Goal: Task Accomplishment & Management: Manage account settings

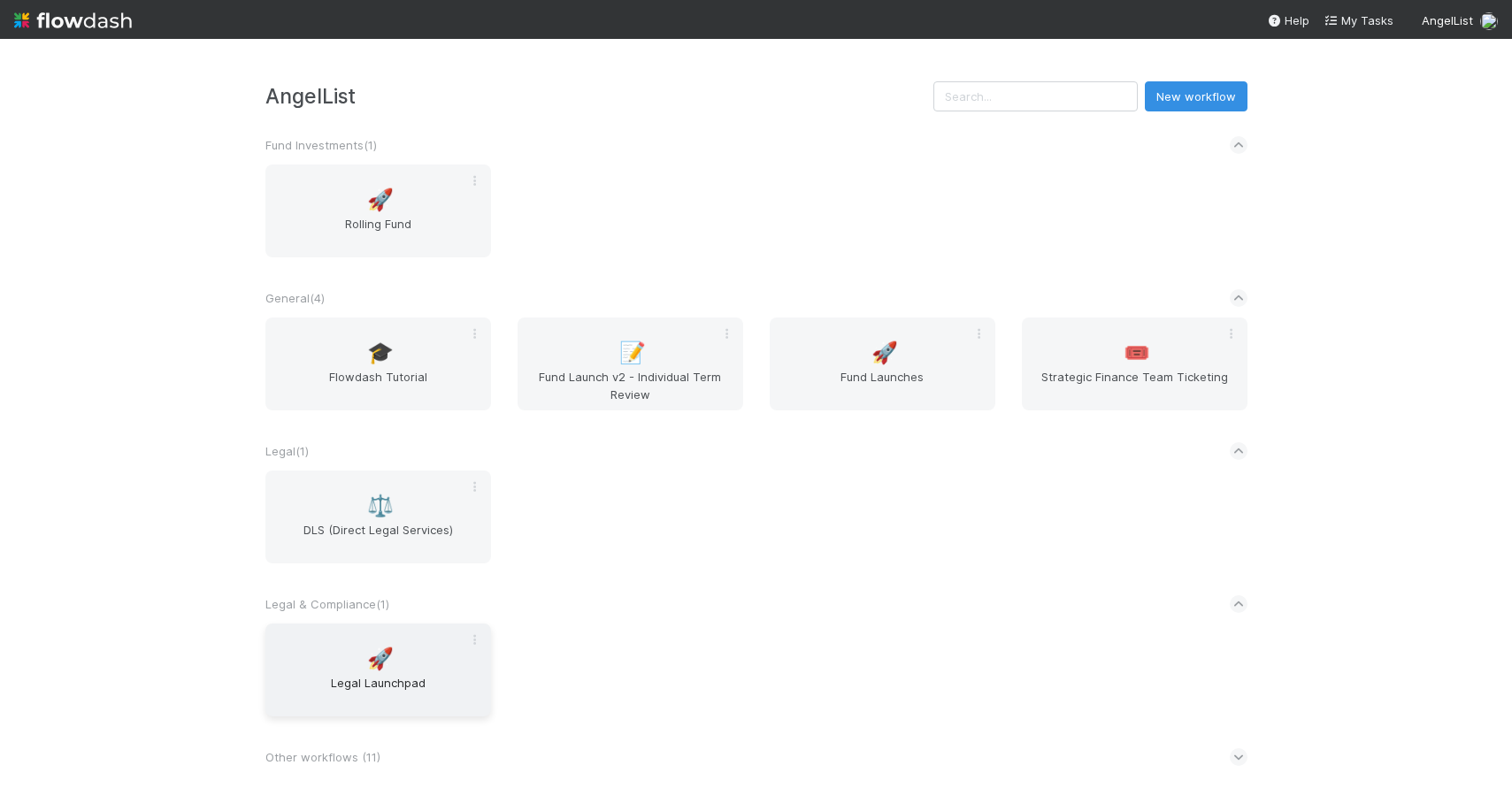
click at [387, 667] on span "🚀" at bounding box center [380, 658] width 27 height 23
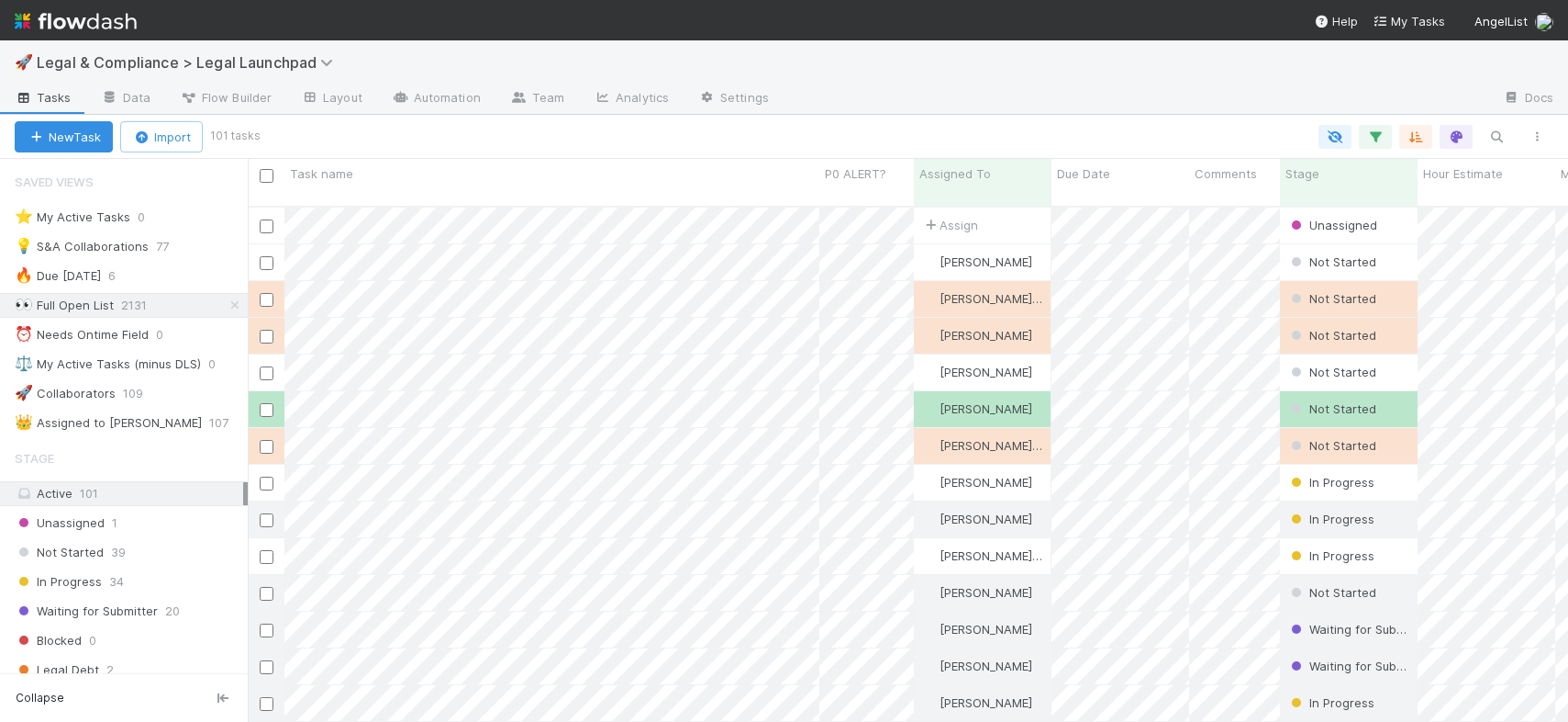
scroll to position [4, 0]
